Goal: Task Accomplishment & Management: Manage account settings

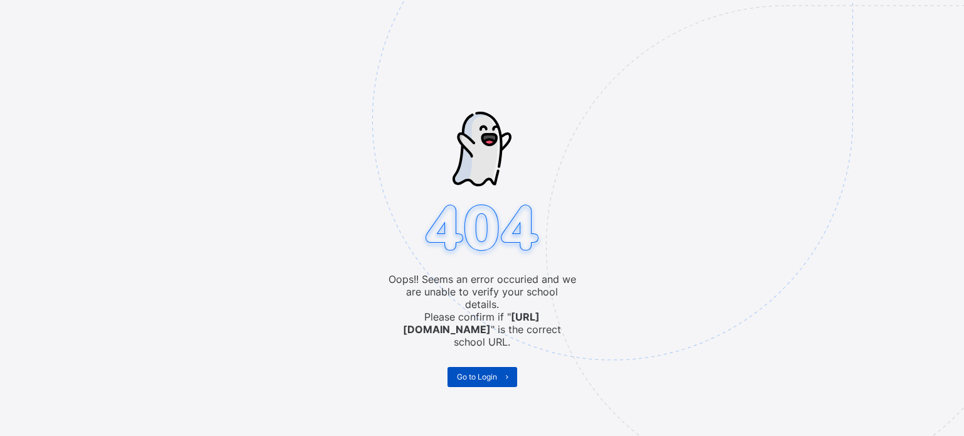
click at [469, 372] on span "Go to Login" at bounding box center [477, 376] width 40 height 9
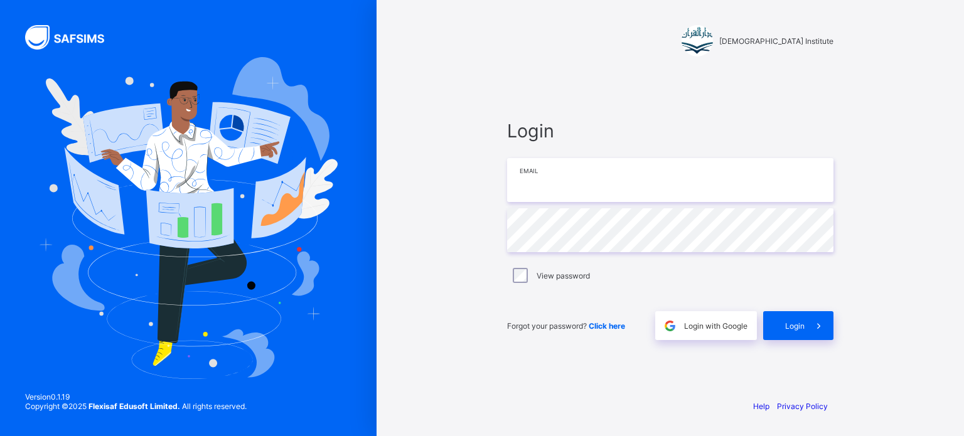
type input "**********"
click at [784, 329] on div "Login" at bounding box center [798, 325] width 70 height 29
click at [794, 327] on span "Login" at bounding box center [794, 325] width 19 height 9
click at [814, 325] on icon at bounding box center [818, 326] width 13 height 12
click at [818, 334] on span at bounding box center [818, 325] width 29 height 29
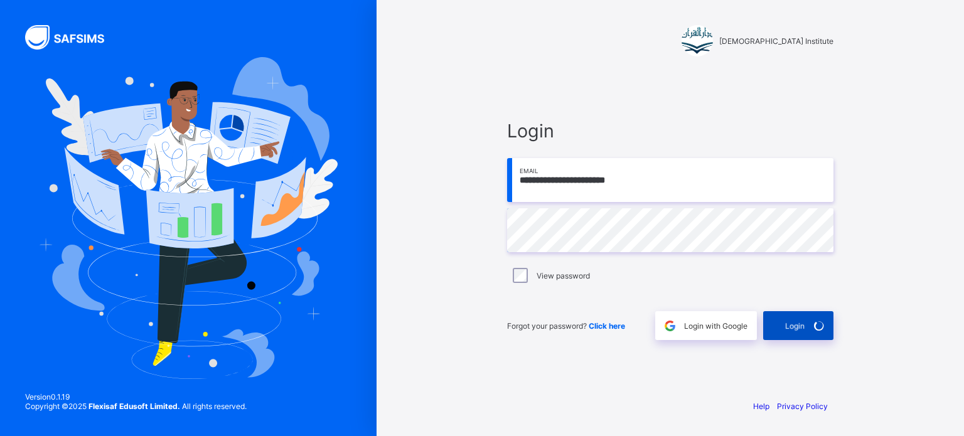
click at [799, 314] on div "Login" at bounding box center [798, 325] width 70 height 29
click at [814, 329] on icon at bounding box center [818, 326] width 15 height 14
click at [818, 320] on icon at bounding box center [818, 326] width 13 height 12
click at [809, 320] on span at bounding box center [818, 325] width 29 height 29
click at [801, 322] on div "Login" at bounding box center [798, 325] width 70 height 29
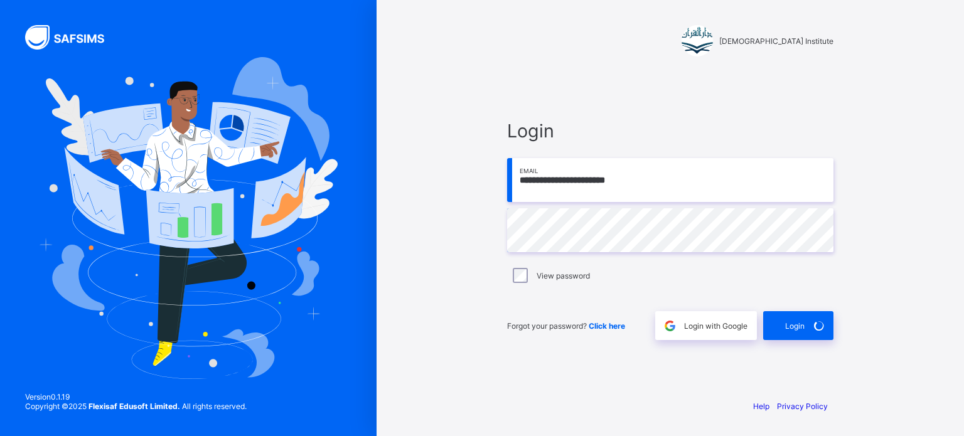
click at [809, 311] on div "Login" at bounding box center [798, 325] width 70 height 29
click at [801, 319] on div "**********" at bounding box center [482, 218] width 964 height 436
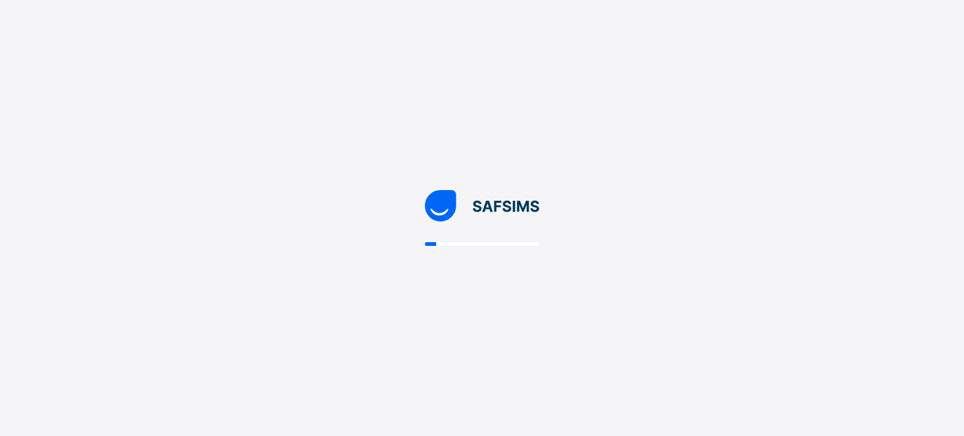
click at [765, 311] on div at bounding box center [482, 218] width 964 height 436
click at [767, 306] on div at bounding box center [482, 218] width 964 height 436
click at [774, 300] on div at bounding box center [482, 218] width 964 height 436
click at [767, 306] on div at bounding box center [482, 218] width 964 height 436
click at [749, 299] on div at bounding box center [482, 218] width 964 height 436
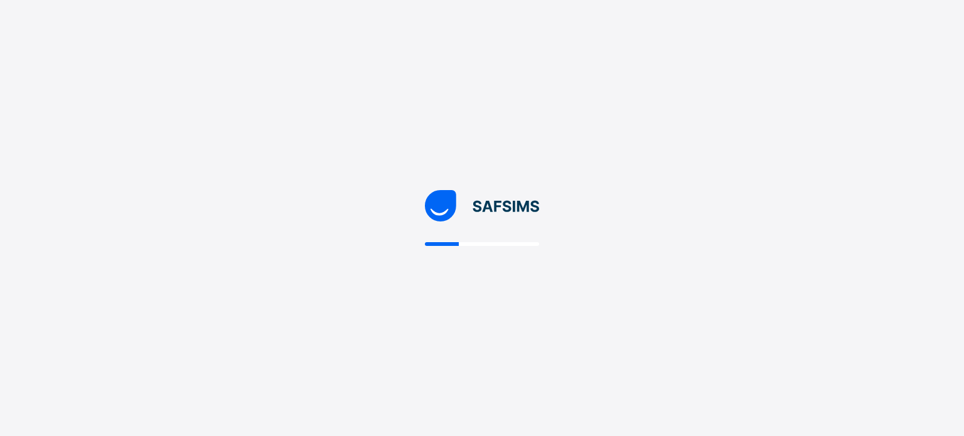
click at [744, 269] on div at bounding box center [482, 218] width 964 height 436
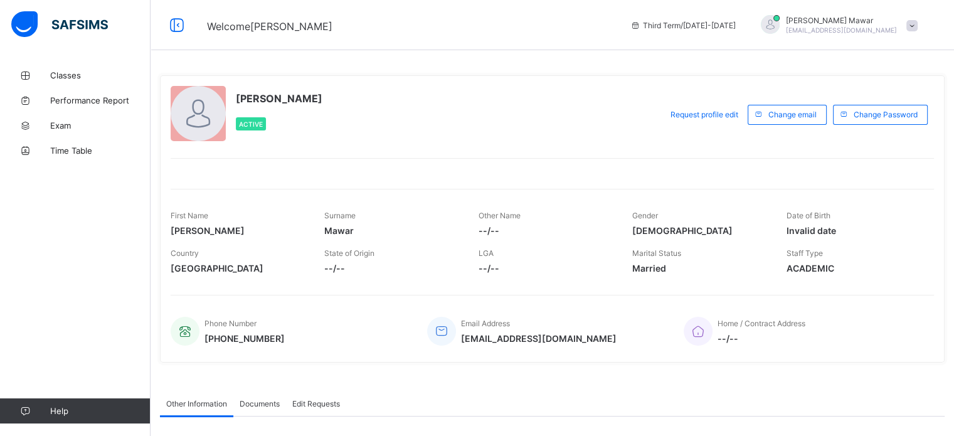
click at [665, 275] on div "Marital Status Married" at bounding box center [699, 261] width 135 height 38
click at [663, 291] on div "Hafiz Abdullah Mawar Active Request profile edit Change email Change Password F…" at bounding box center [552, 218] width 785 height 287
click at [664, 294] on div "Hafiz Abdullah Mawar Active Request profile edit Change email Change Password F…" at bounding box center [552, 218] width 785 height 287
click at [667, 289] on div "Hafiz Abdullah Mawar Active Request profile edit Change email Change Password F…" at bounding box center [552, 218] width 785 height 287
click at [649, 289] on div "Hafiz Abdullah Mawar Active Request profile edit Change email Change Password F…" at bounding box center [552, 218] width 785 height 287
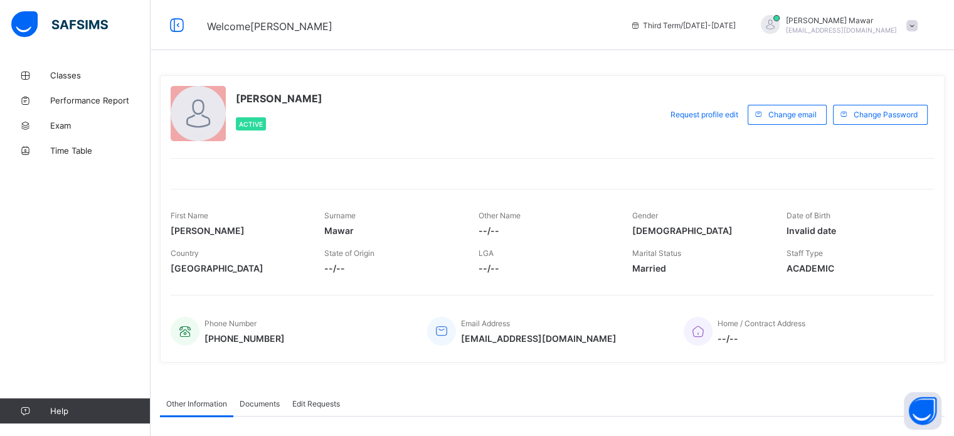
click at [758, 335] on span "--/--" at bounding box center [762, 338] width 88 height 11
click at [745, 332] on span at bounding box center [762, 330] width 88 height 5
click at [702, 324] on icon at bounding box center [699, 331] width 18 height 15
click at [713, 326] on div at bounding box center [698, 331] width 29 height 29
click at [750, 314] on div "Home / Contract Address --/--" at bounding box center [803, 331] width 238 height 41
